Goal: Find contact information

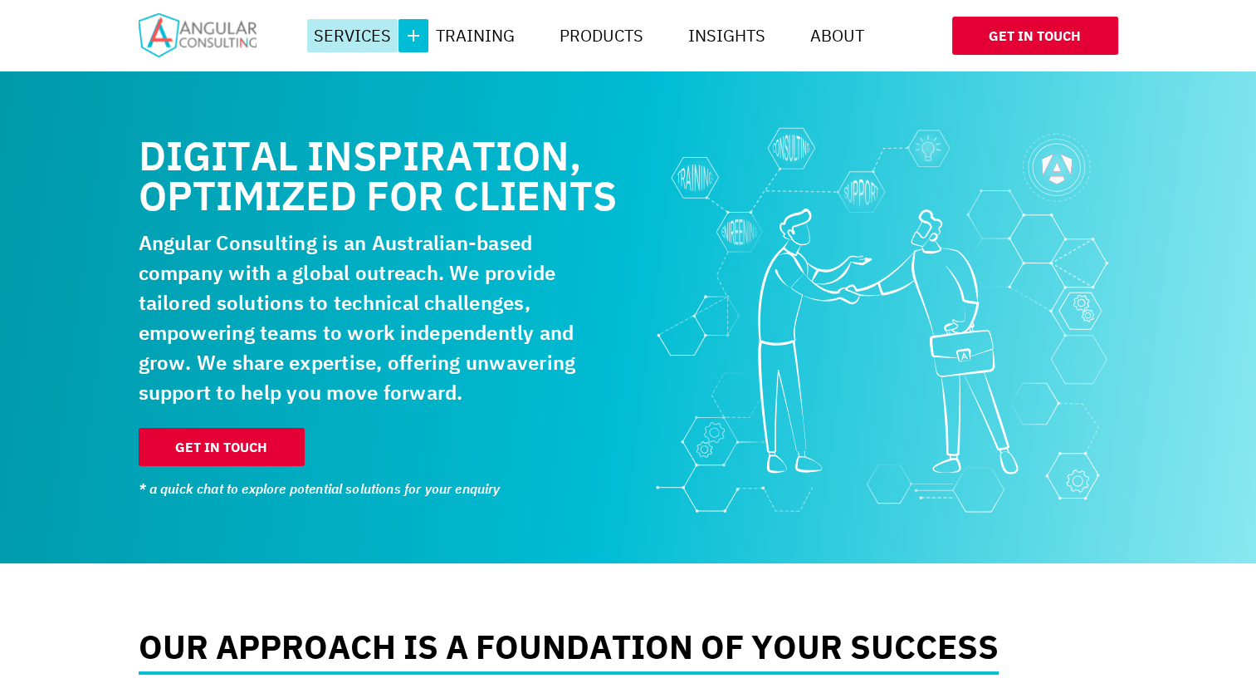
click at [424, 44] on button "More" at bounding box center [414, 35] width 30 height 33
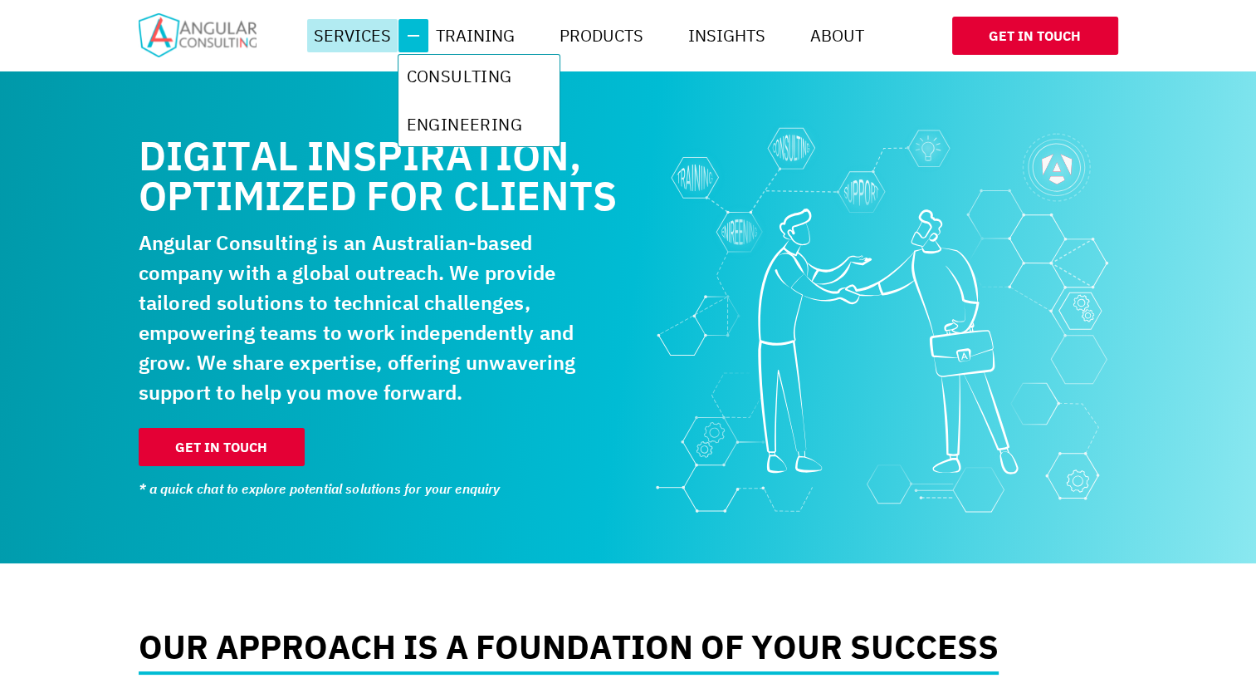
scroll to position [0, 996]
click at [678, 42] on button "More" at bounding box center [666, 35] width 30 height 33
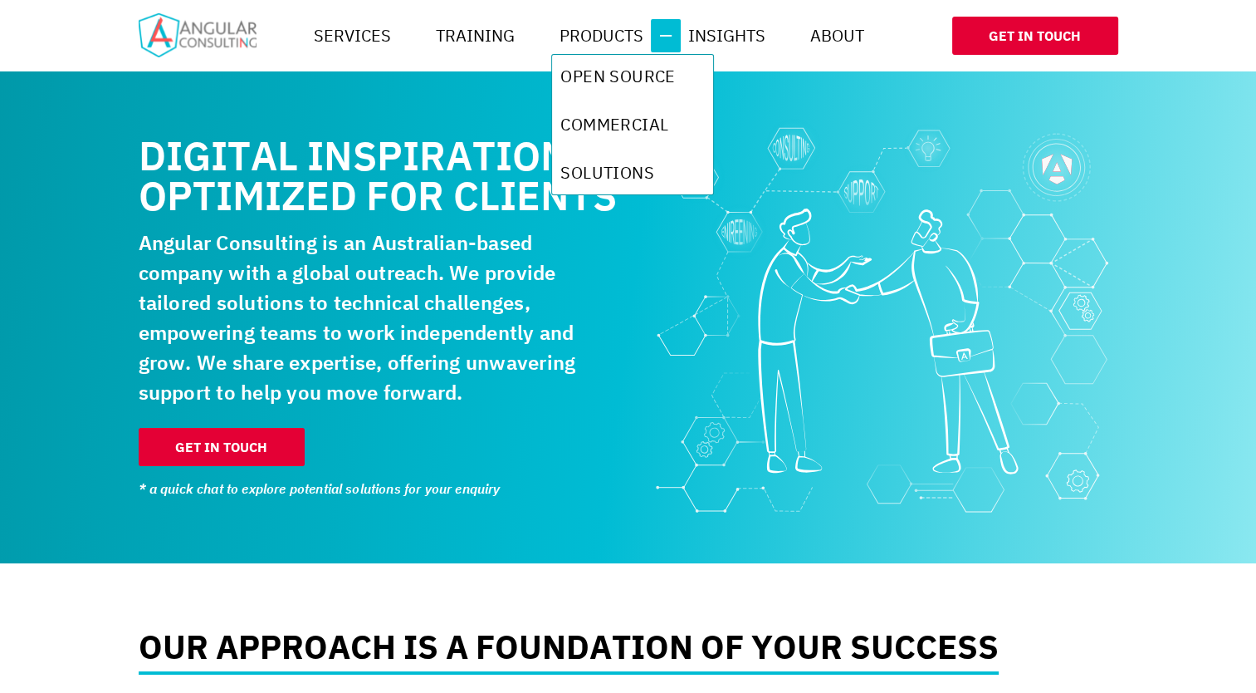
click at [453, 169] on h1 "Digital inspiration, optimized for clients" at bounding box center [380, 175] width 482 height 80
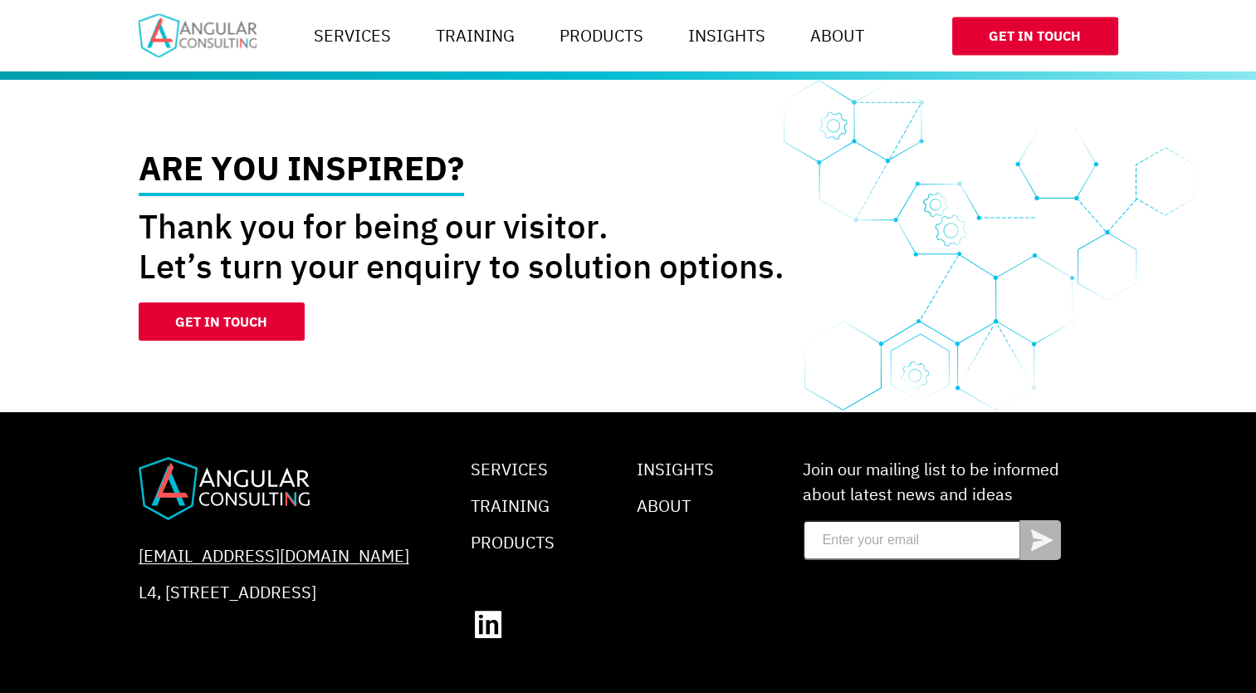
scroll to position [2778, 0]
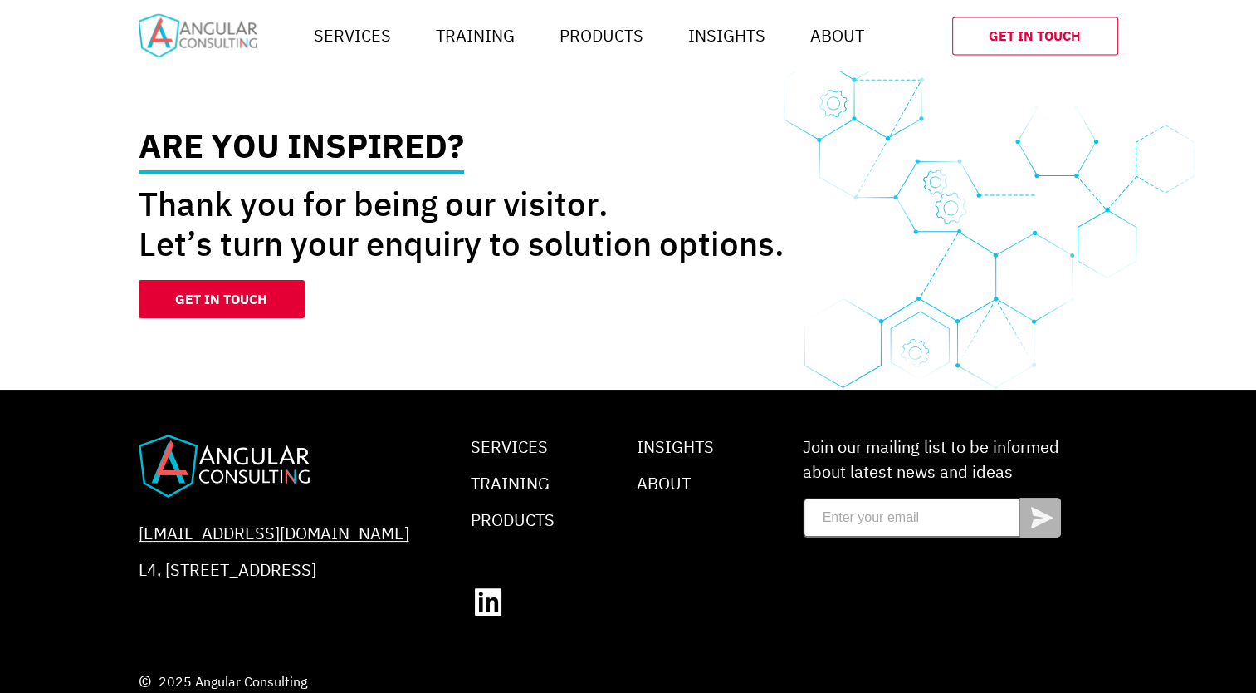
click at [1020, 32] on link "Get In Touch" at bounding box center [1035, 36] width 166 height 38
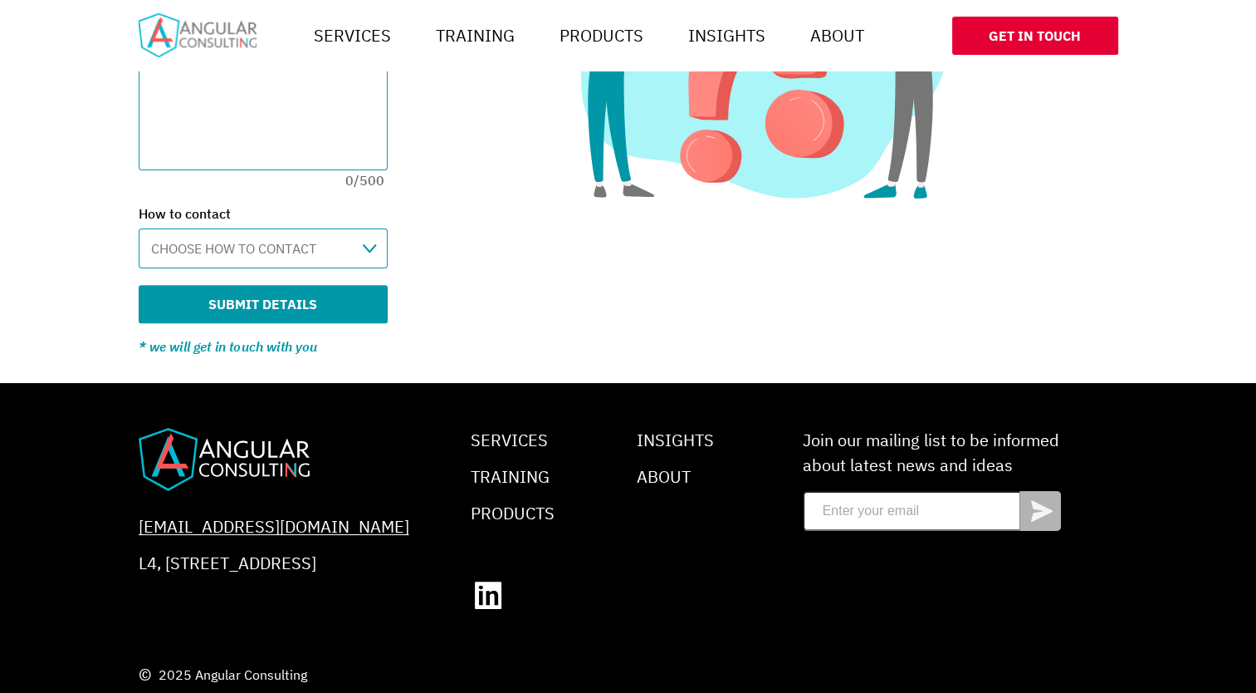
scroll to position [655, 0]
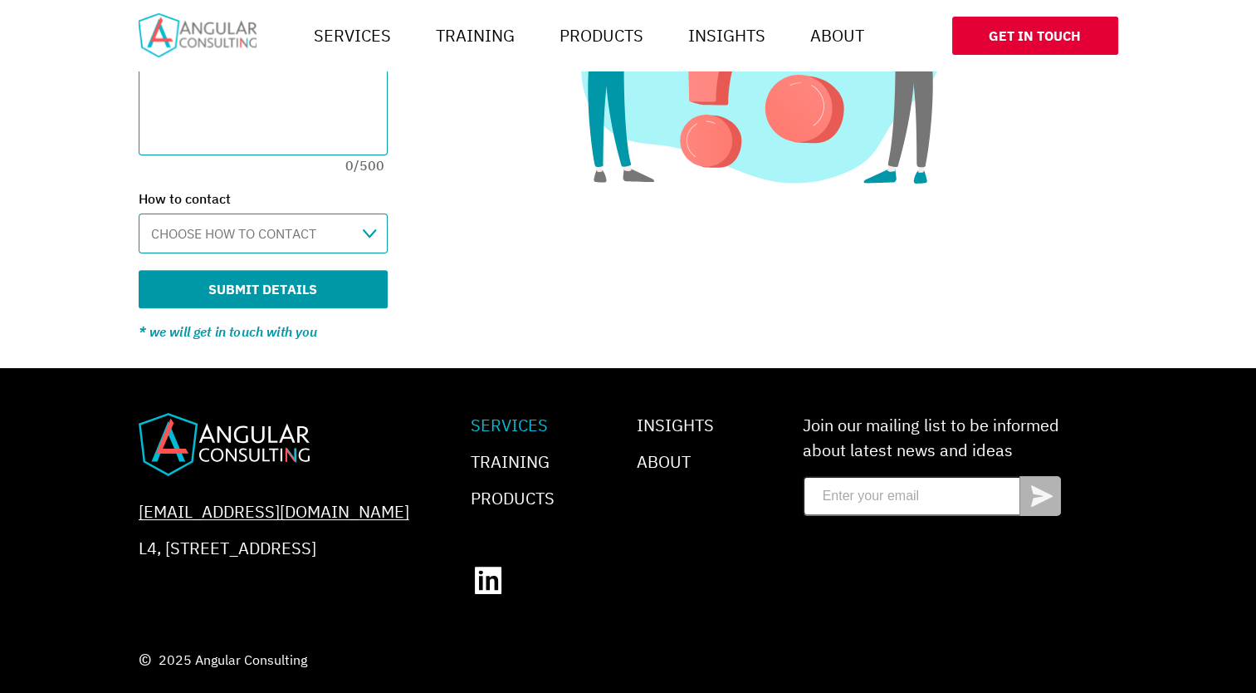
click at [516, 428] on link "Services" at bounding box center [509, 425] width 77 height 22
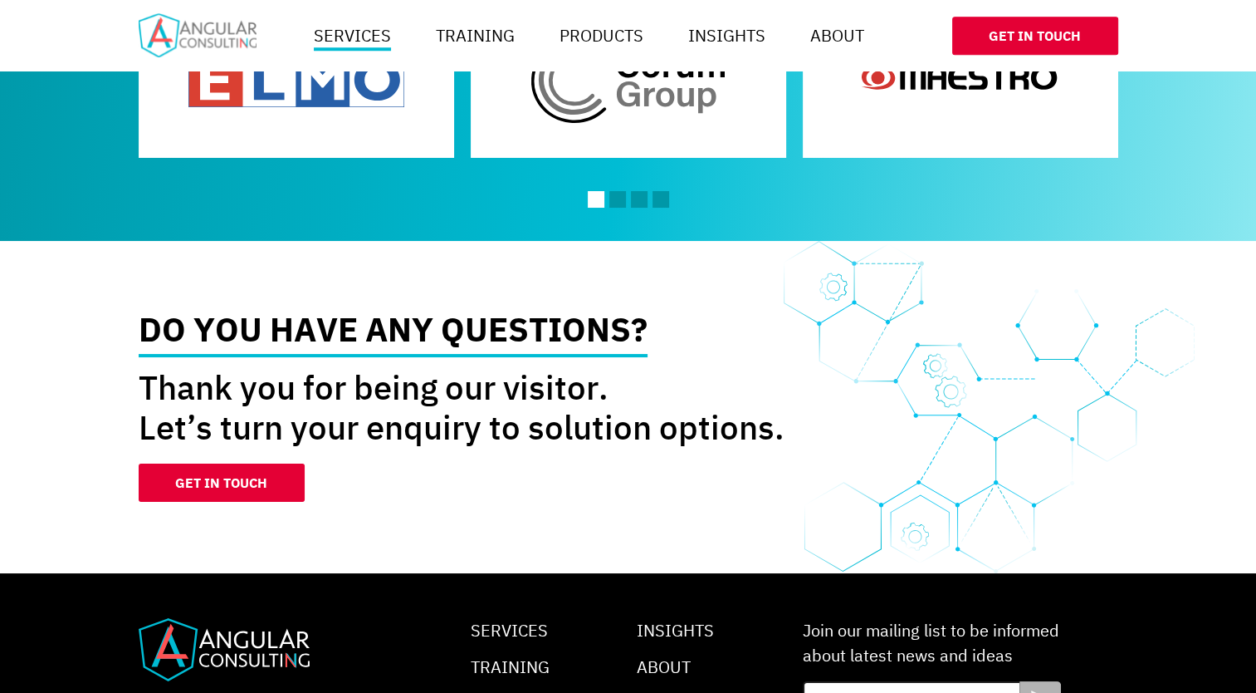
scroll to position [1760, 0]
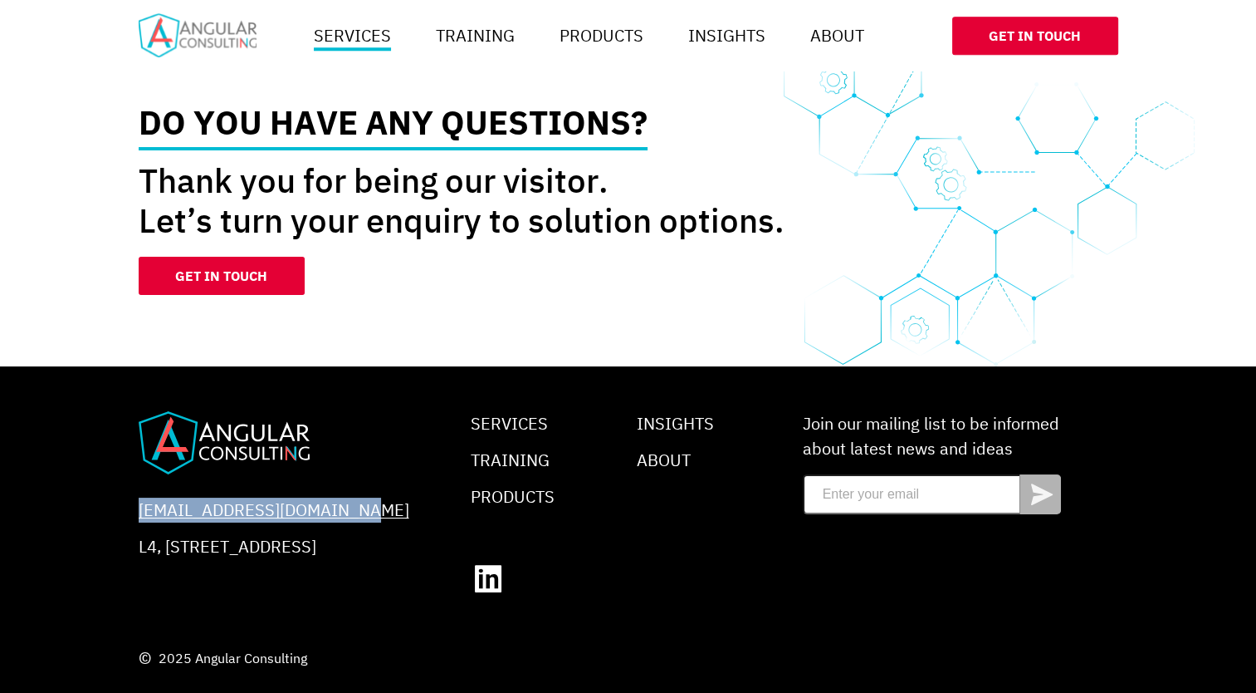
drag, startPoint x: 349, startPoint y: 512, endPoint x: 94, endPoint y: 519, distance: 255.0
click at [94, 519] on footer "[EMAIL_ADDRESS][DOMAIN_NAME] [STREET_ADDRESS] Services Training Products Insigh…" at bounding box center [628, 529] width 1256 height 326
copy link "[EMAIL_ADDRESS][DOMAIN_NAME]"
